Goal: Browse casually

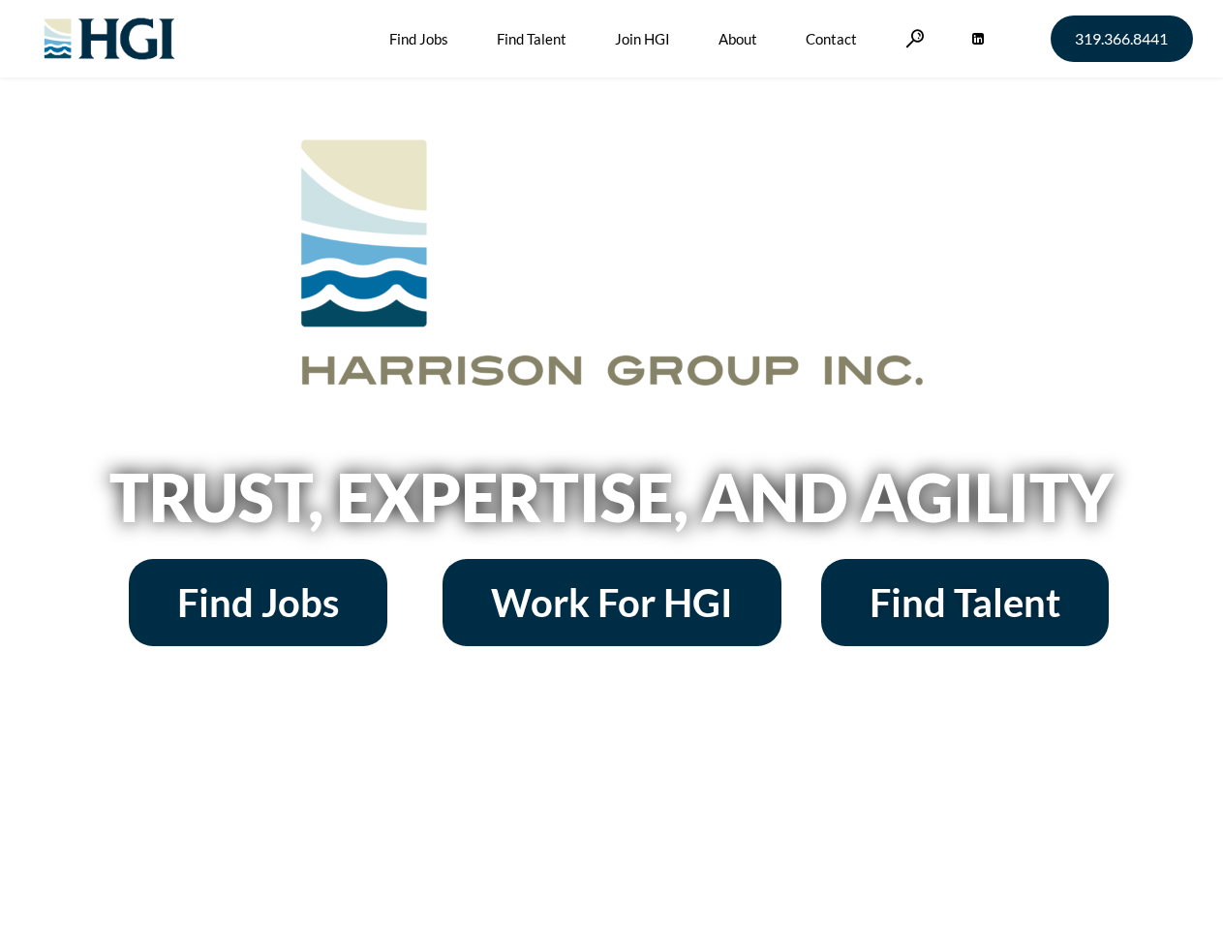
click at [611, 465] on h2 "Trust, Expertise, and Agility" at bounding box center [612, 497] width 1104 height 66
click at [912, 38] on link at bounding box center [915, 38] width 19 height 18
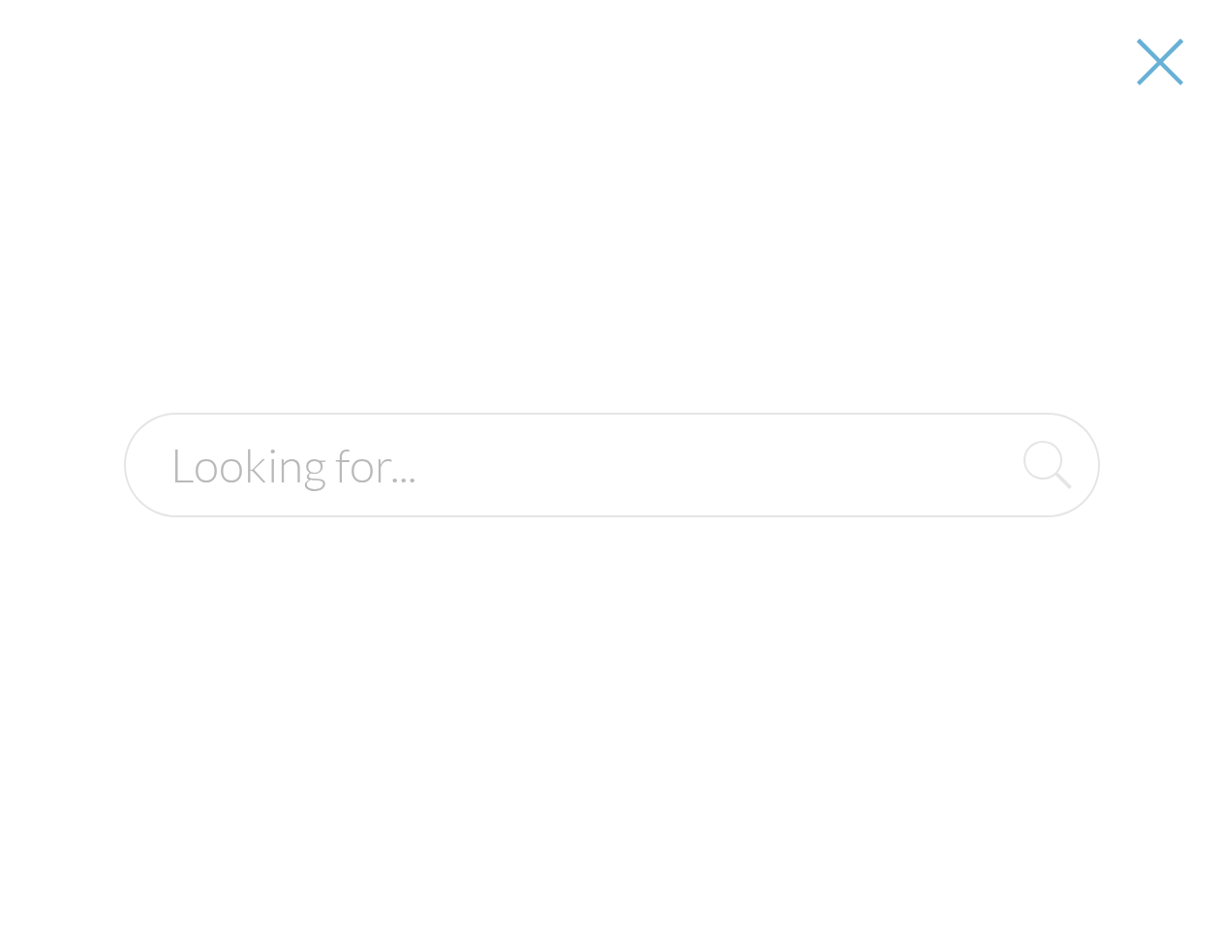
click at [611, 504] on h2 "Trust, Expertise, and Agility" at bounding box center [612, 497] width 1104 height 66
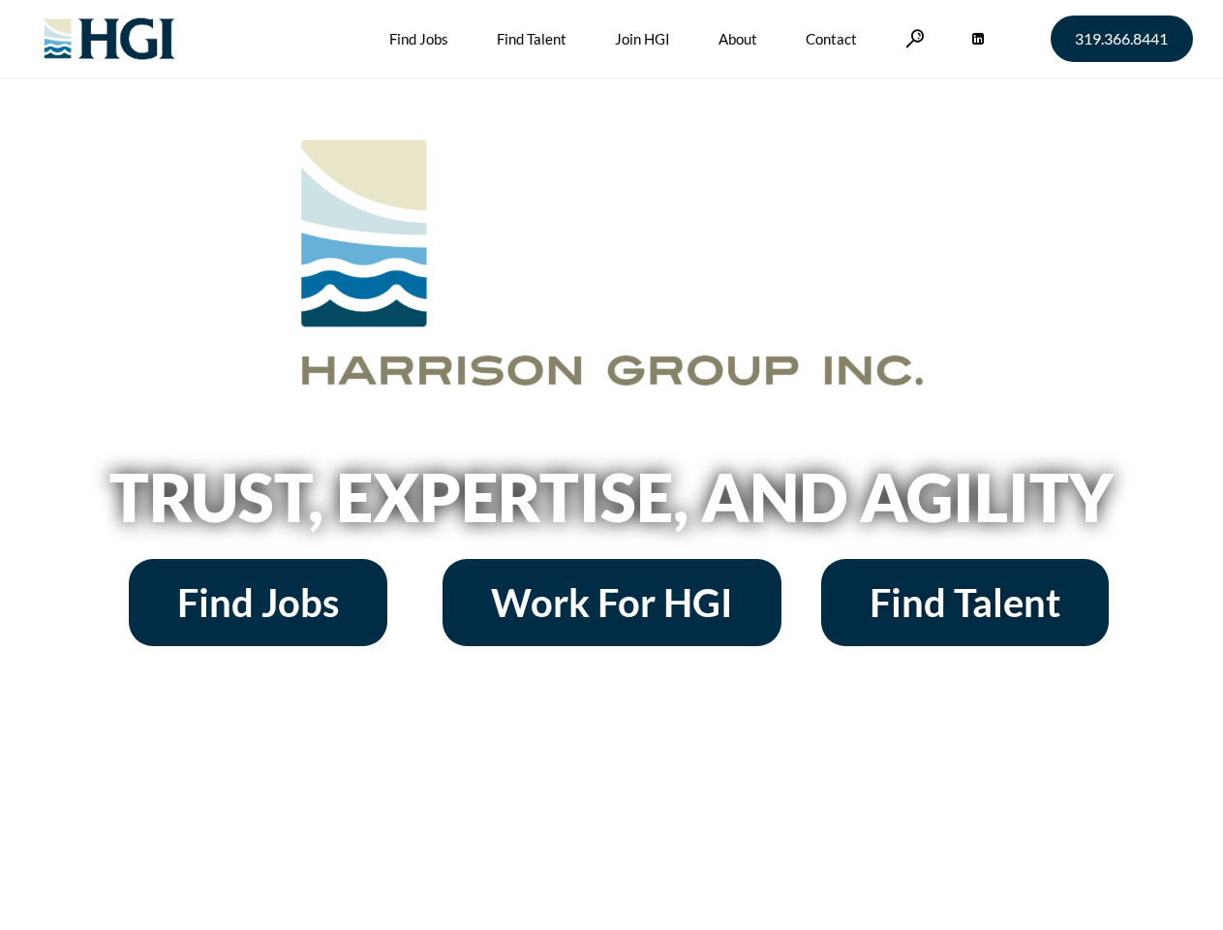
click at [611, 465] on h2 "Trust, Expertise, and Agility" at bounding box center [612, 497] width 1104 height 66
click at [912, 38] on link at bounding box center [915, 38] width 19 height 18
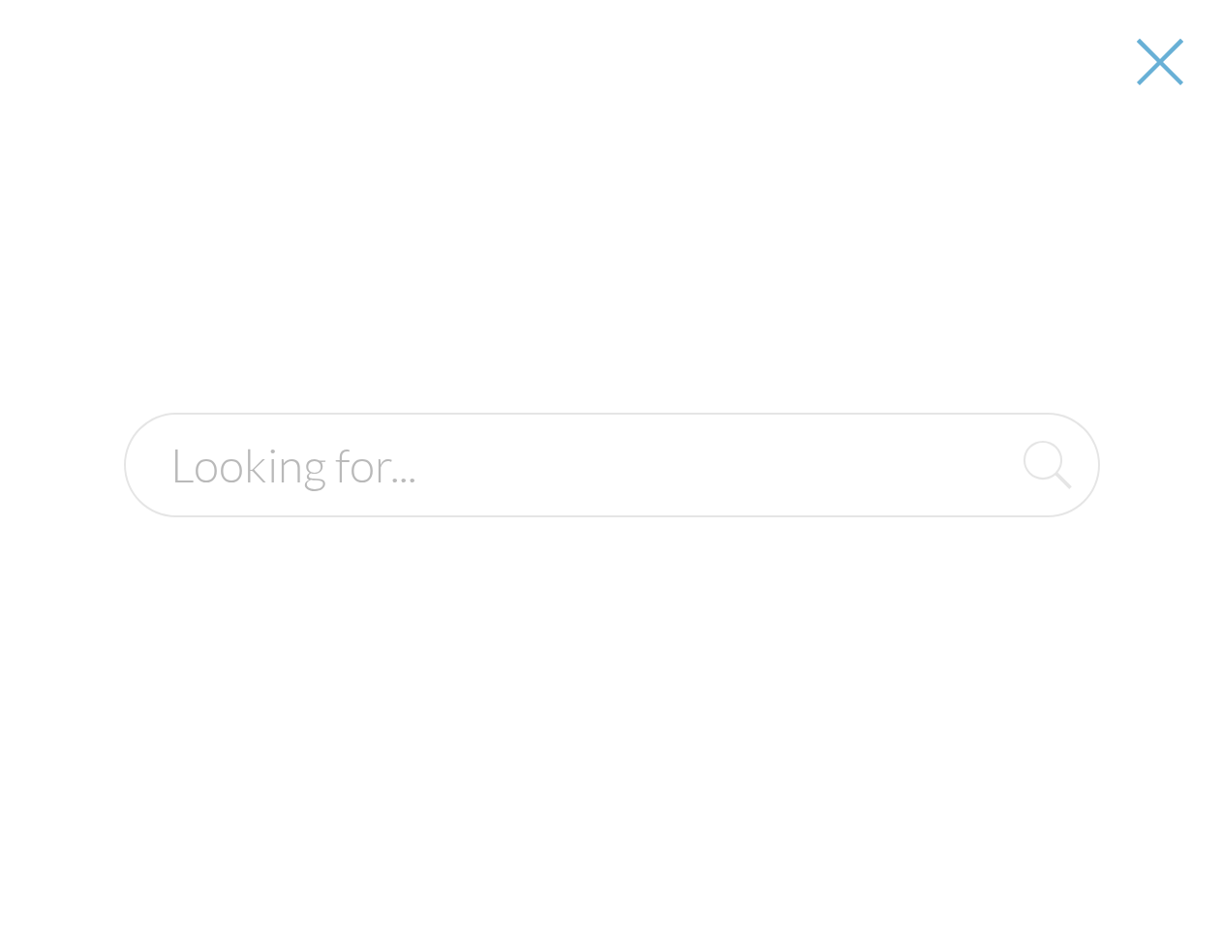
click at [611, 504] on h2 "Trust, Expertise, and Agility" at bounding box center [612, 497] width 1104 height 66
